Goal: Task Accomplishment & Management: Complete application form

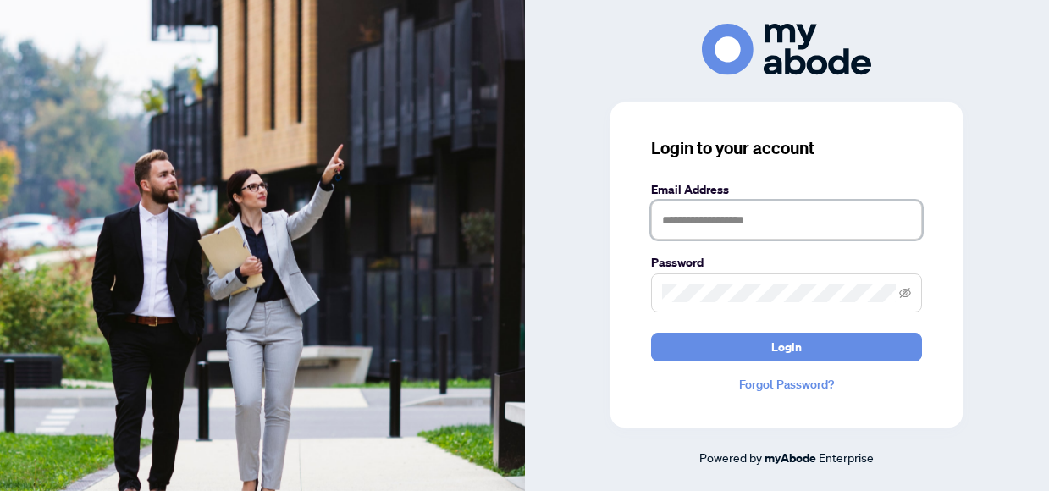
click at [685, 224] on input "text" at bounding box center [786, 220] width 271 height 39
type input "**********"
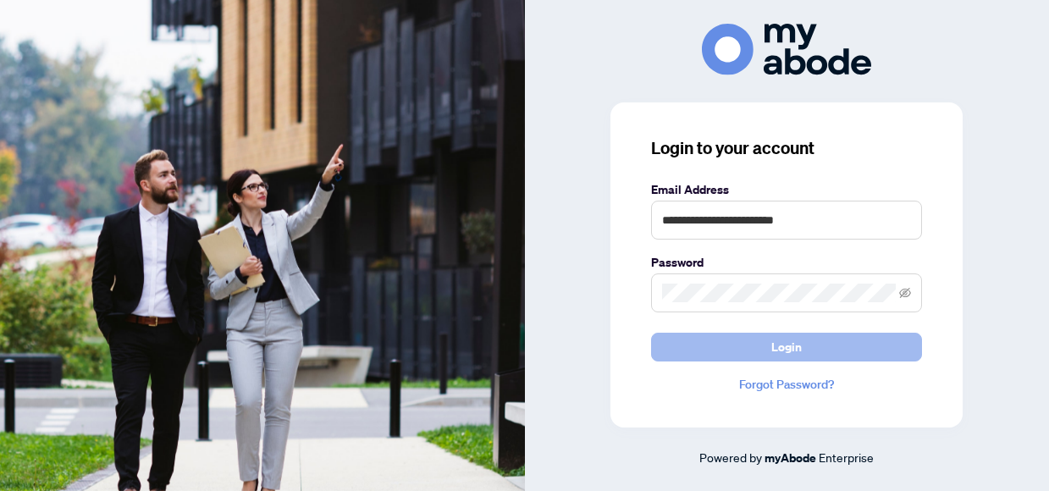
click at [768, 361] on button "Login" at bounding box center [786, 347] width 271 height 29
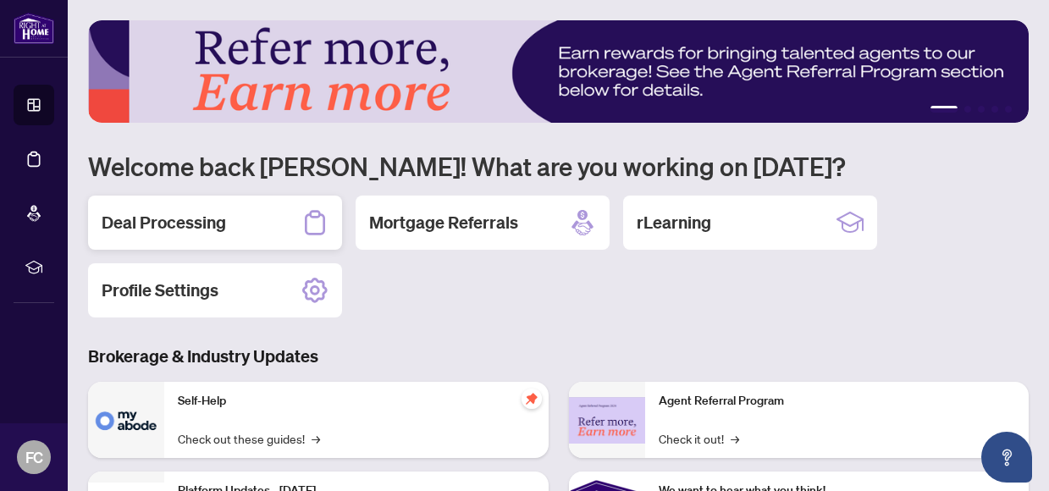
click at [164, 226] on h2 "Deal Processing" at bounding box center [164, 223] width 124 height 24
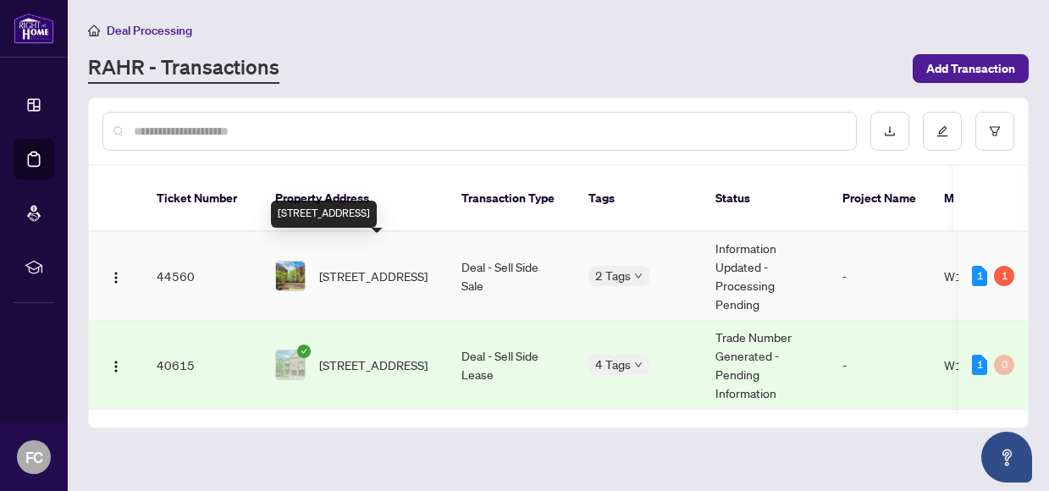
click at [321, 267] on span "[STREET_ADDRESS]" at bounding box center [373, 276] width 108 height 19
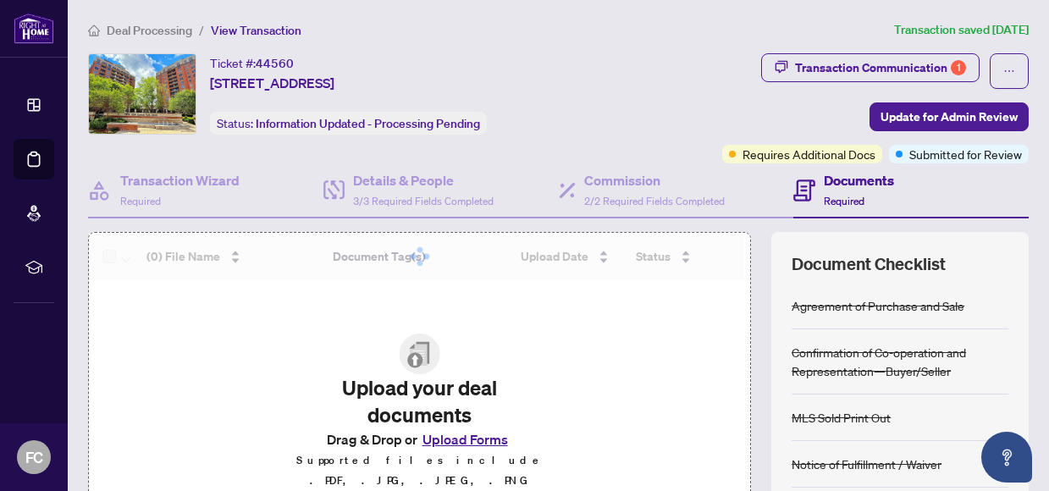
click at [830, 192] on div "Documents Required" at bounding box center [858, 190] width 70 height 40
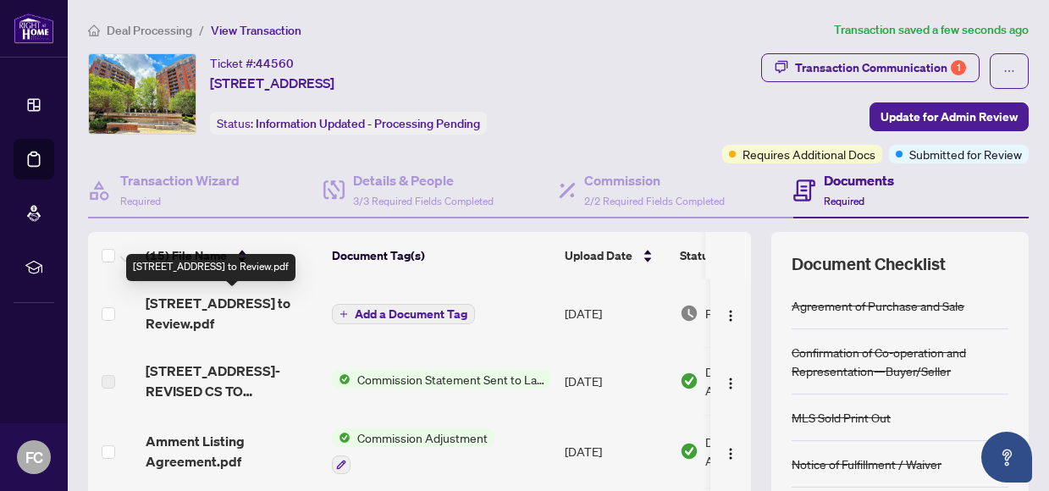
click at [231, 303] on span "[STREET_ADDRESS] to Review.pdf" at bounding box center [232, 313] width 173 height 41
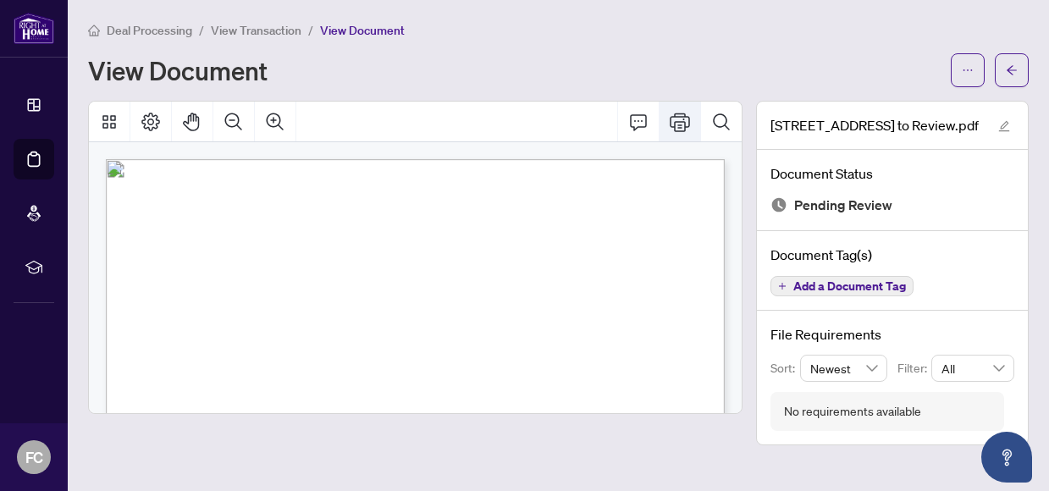
click at [674, 123] on icon "Print" at bounding box center [679, 122] width 20 height 19
click at [260, 31] on span "View Transaction" at bounding box center [256, 30] width 91 height 15
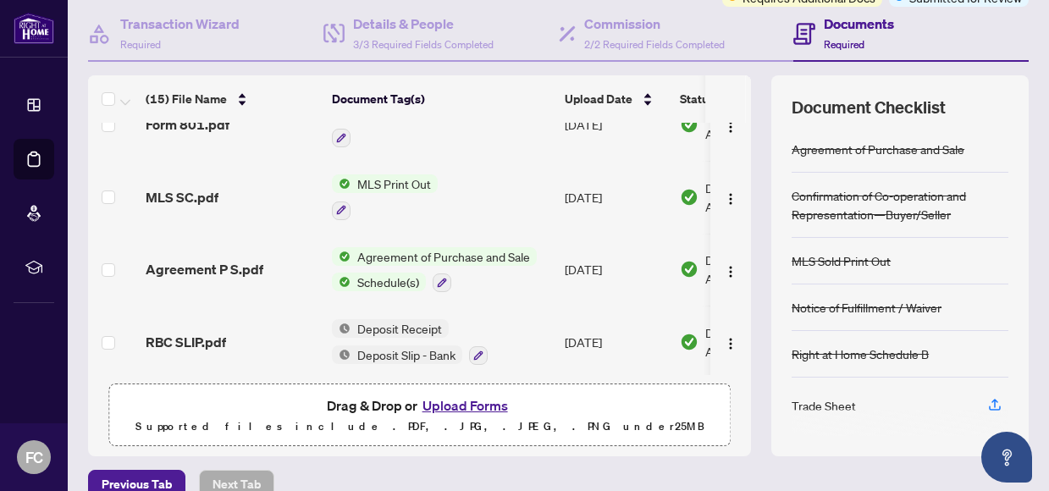
scroll to position [242, 0]
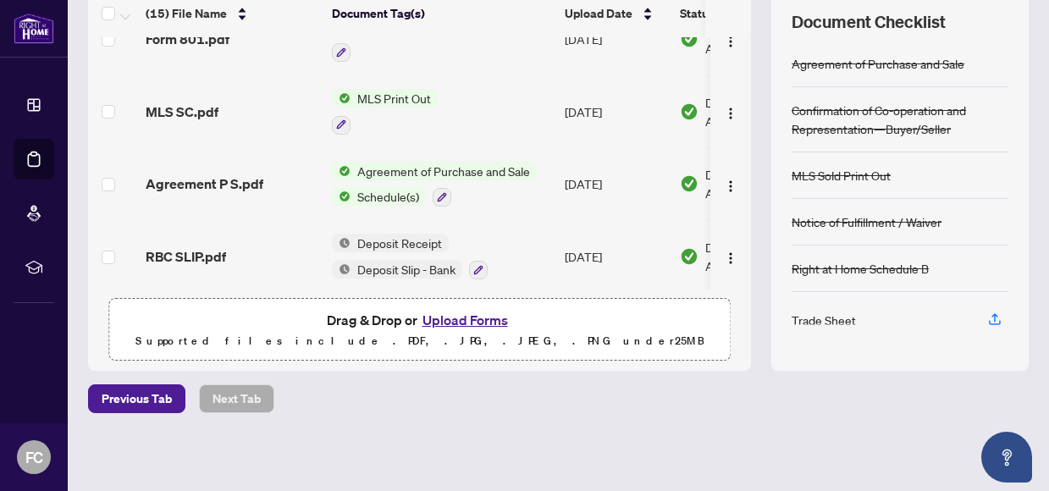
click at [464, 320] on button "Upload Forms" at bounding box center [465, 320] width 96 height 22
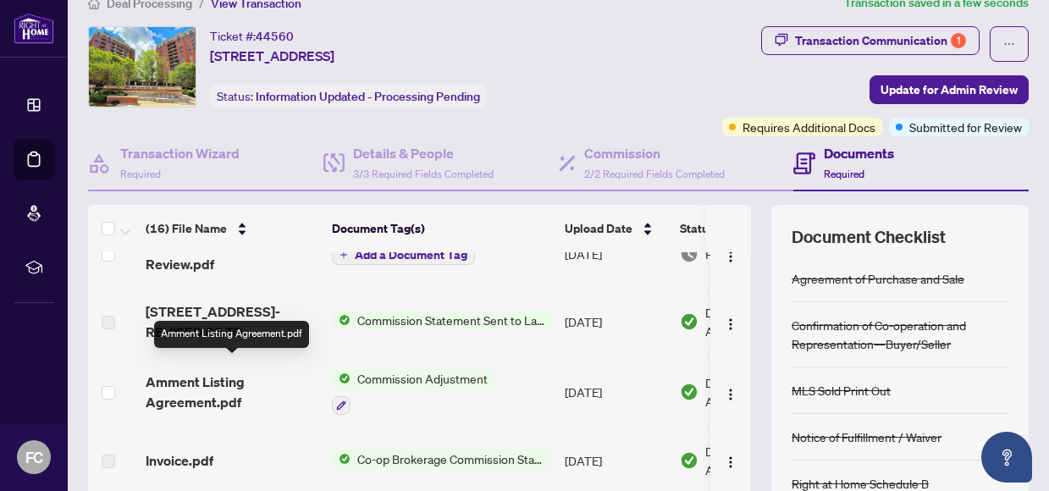
scroll to position [0, 0]
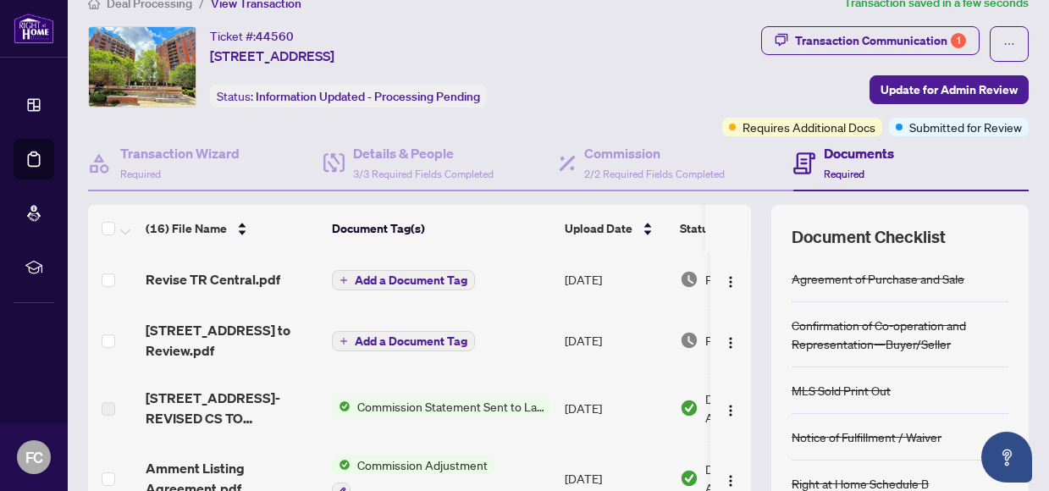
click at [426, 278] on span "Add a Document Tag" at bounding box center [411, 280] width 113 height 12
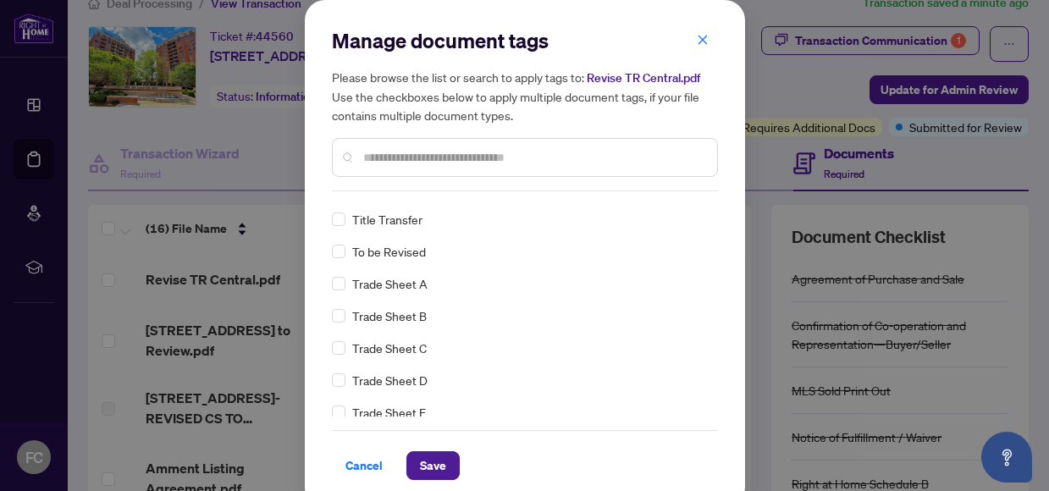
scroll to position [3783, 0]
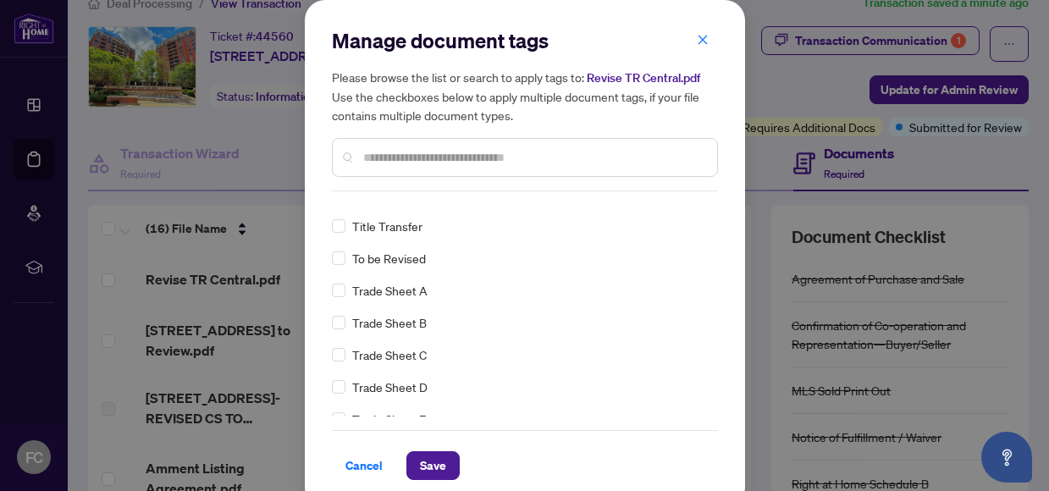
click at [410, 295] on span "Trade Sheet A" at bounding box center [389, 290] width 75 height 19
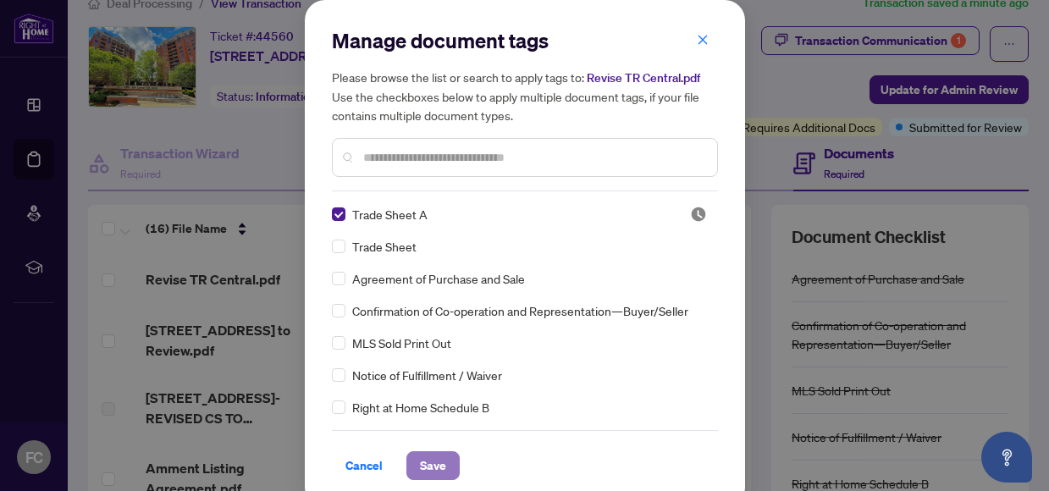
click at [427, 464] on span "Save" at bounding box center [433, 465] width 26 height 27
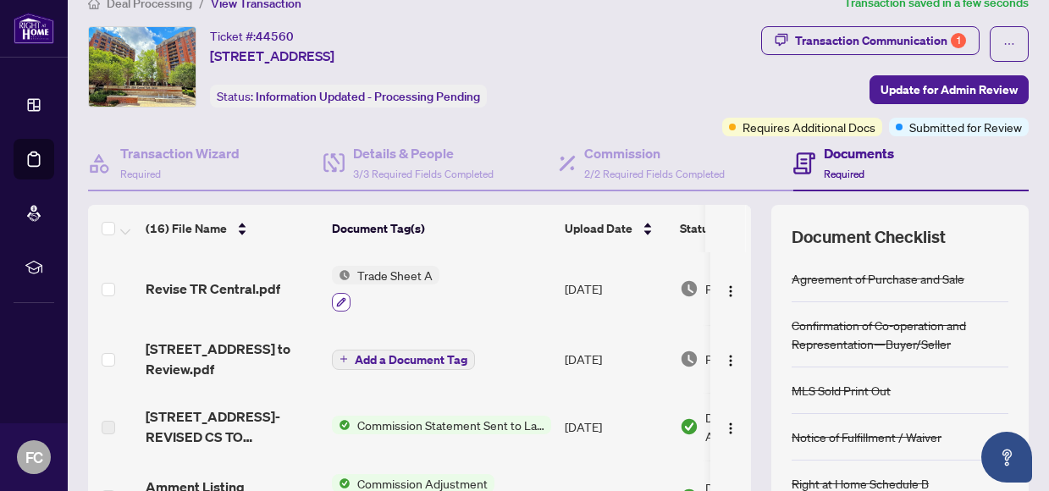
click at [345, 297] on icon "button" at bounding box center [341, 302] width 10 height 10
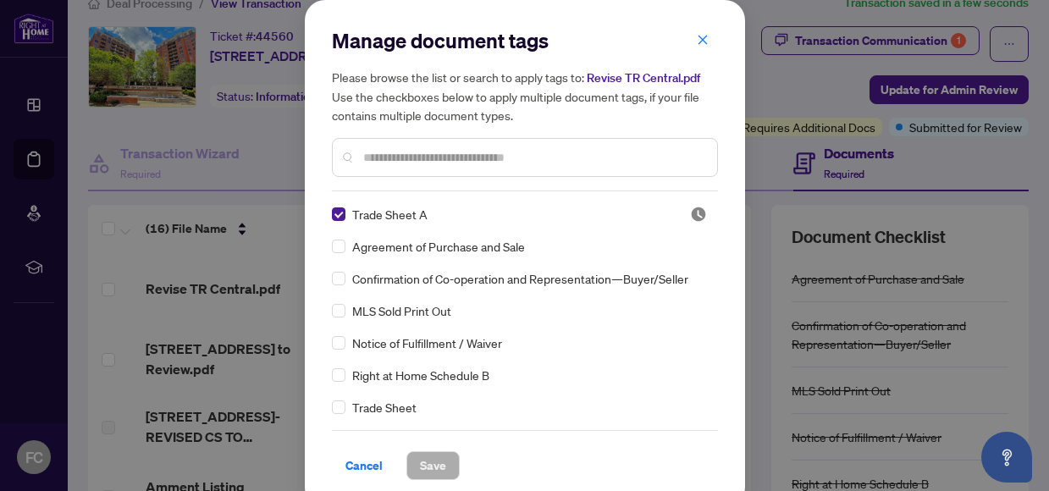
click at [423, 153] on input "text" at bounding box center [533, 157] width 340 height 19
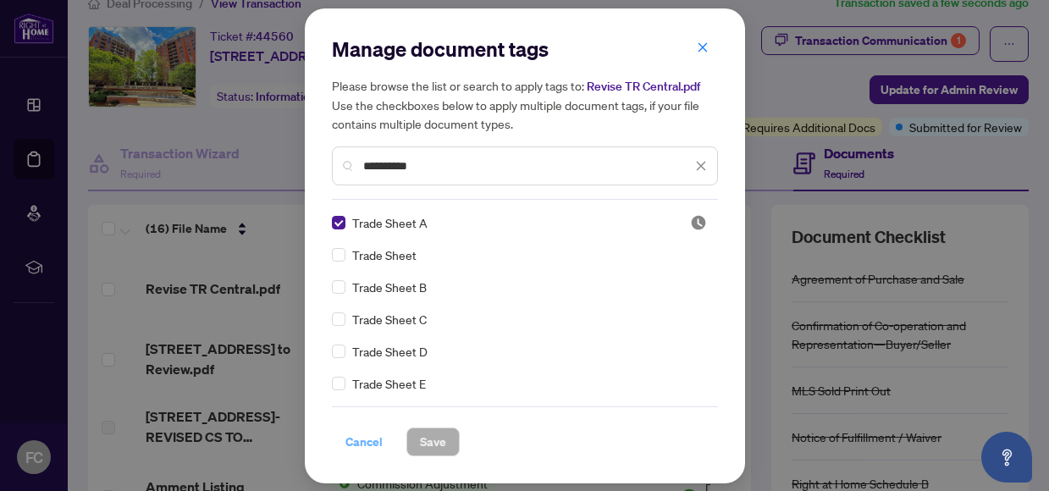
type input "**********"
click at [362, 439] on span "Cancel" at bounding box center [363, 441] width 37 height 27
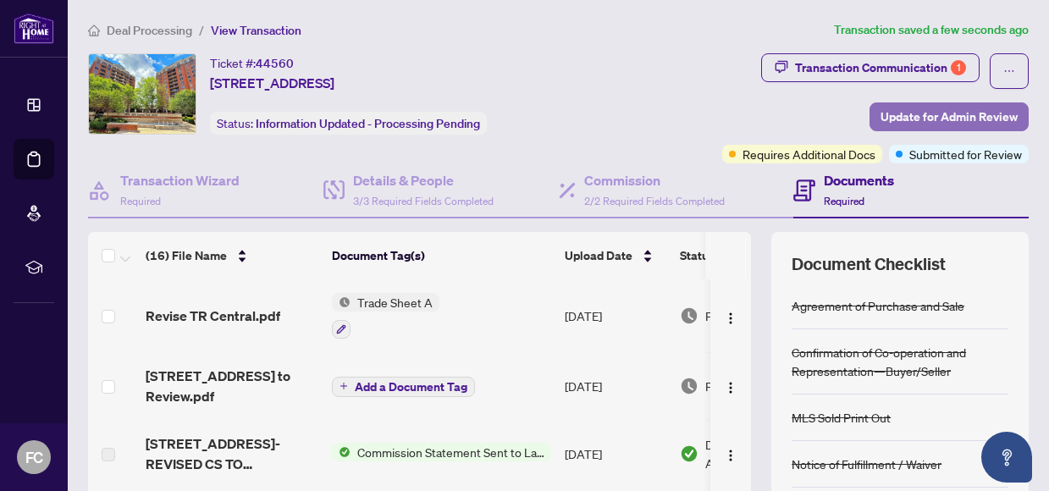
click at [902, 118] on span "Update for Admin Review" at bounding box center [948, 116] width 137 height 27
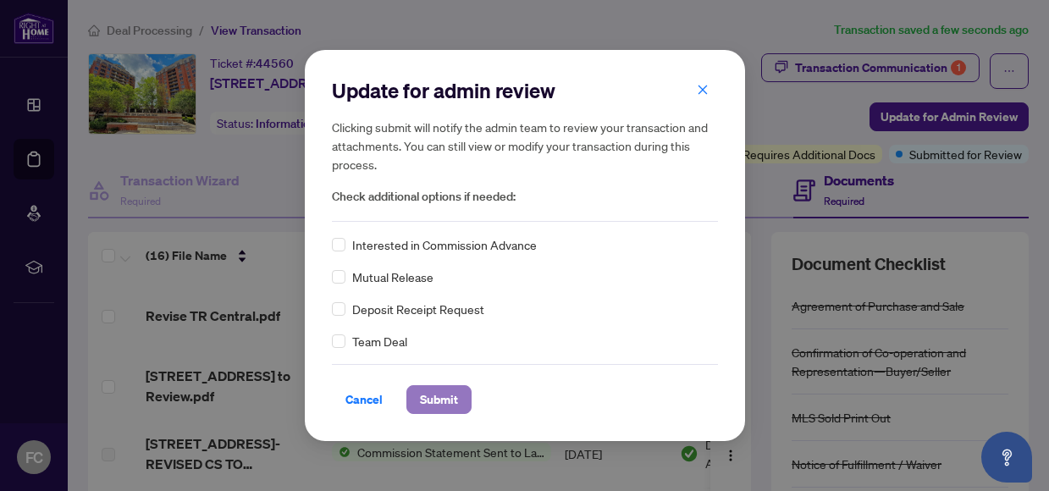
click at [449, 404] on span "Submit" at bounding box center [439, 399] width 38 height 27
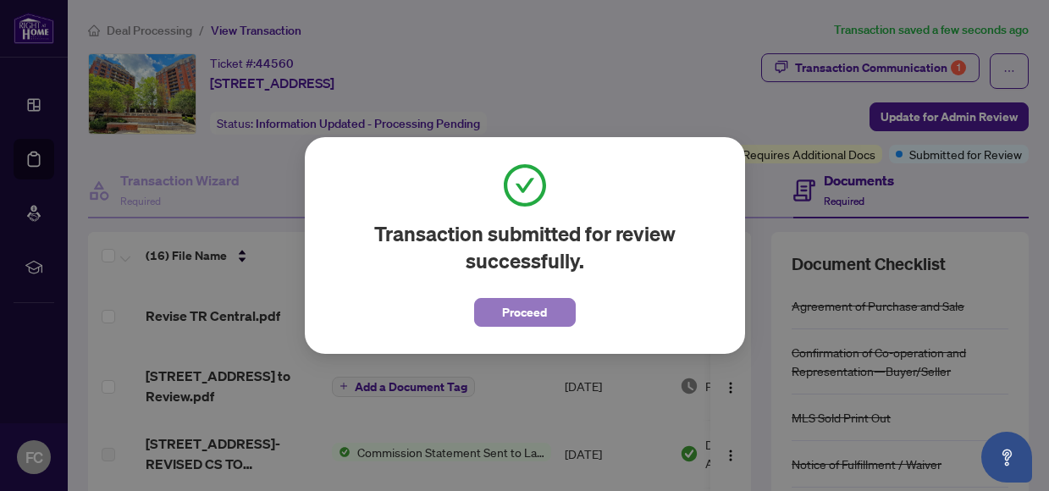
click at [537, 319] on span "Proceed" at bounding box center [524, 312] width 45 height 27
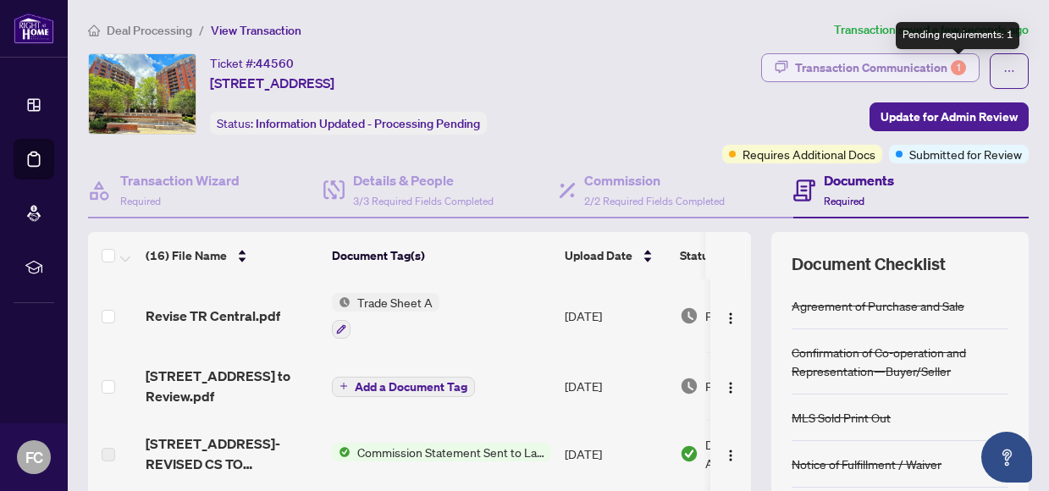
click at [950, 64] on div "1" at bounding box center [957, 67] width 15 height 15
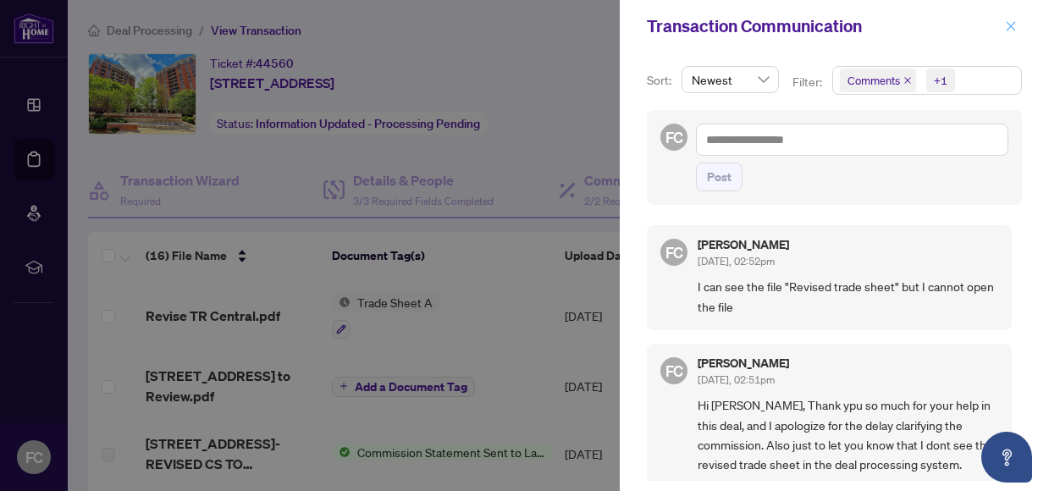
click at [1010, 28] on icon "close" at bounding box center [1011, 26] width 12 height 12
